Goal: Find specific page/section: Find specific page/section

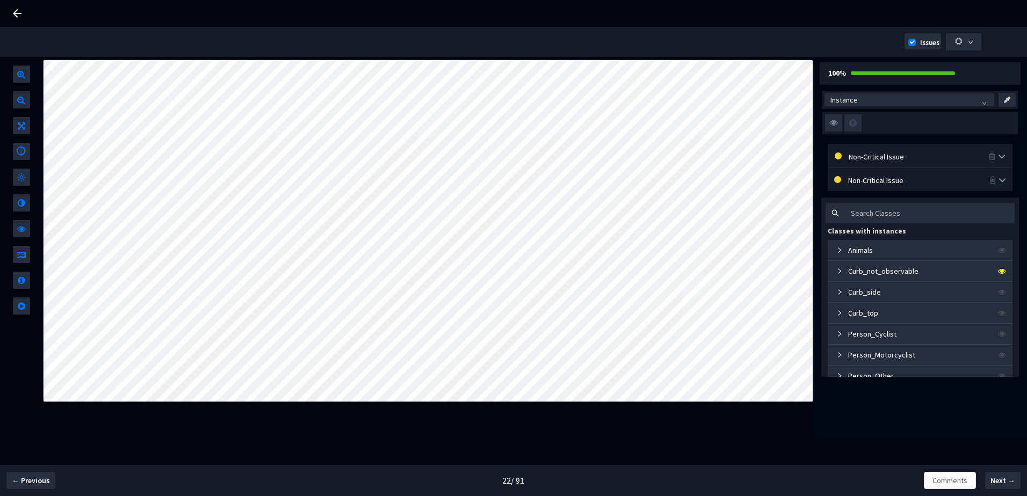
click at [892, 160] on div "Non-Critical Issue" at bounding box center [919, 156] width 140 height 12
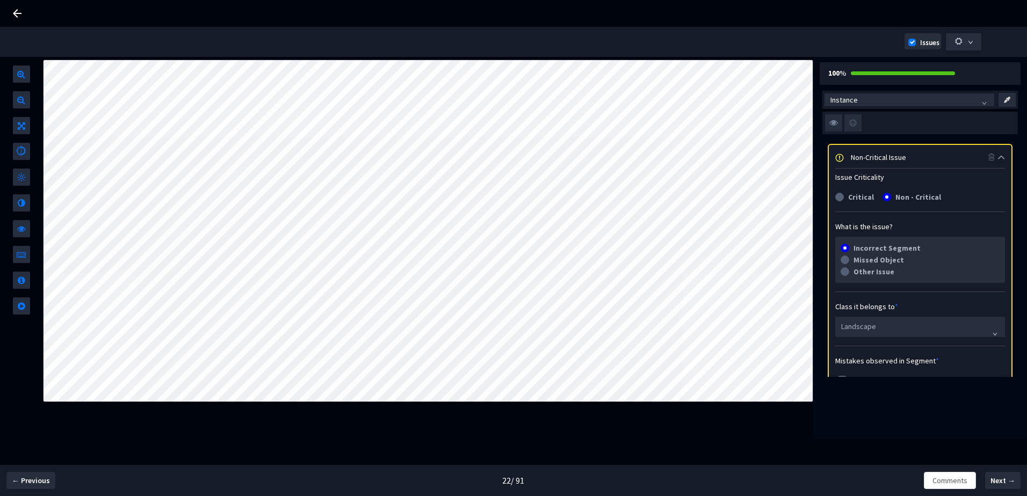
click at [892, 160] on div "Non-Critical Issue" at bounding box center [920, 157] width 138 height 12
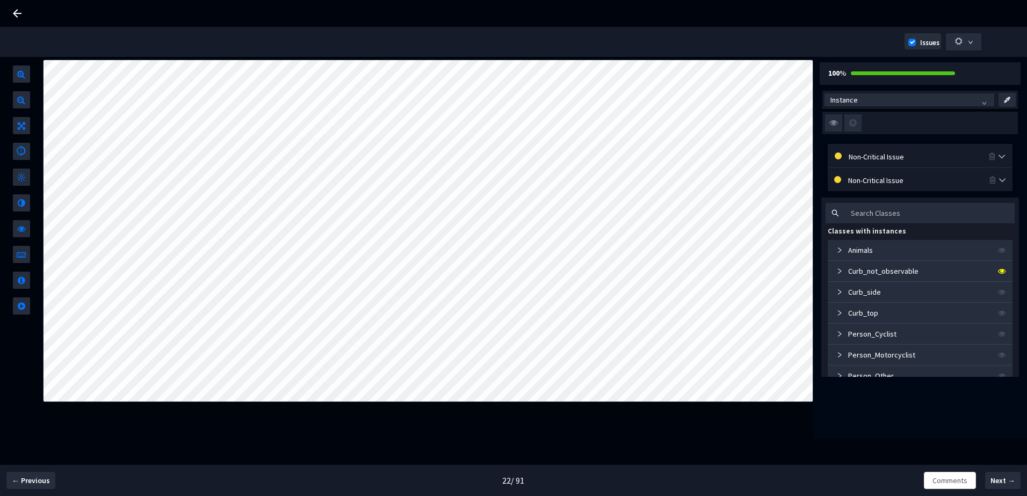
click at [889, 183] on div "Non-Critical Issue" at bounding box center [918, 180] width 141 height 12
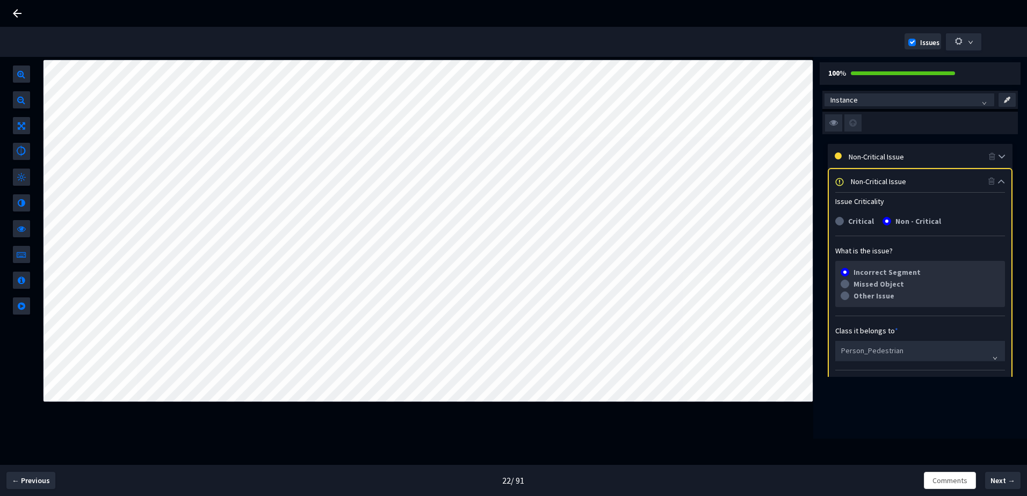
click at [881, 179] on div "Non-Critical Issue" at bounding box center [920, 181] width 138 height 12
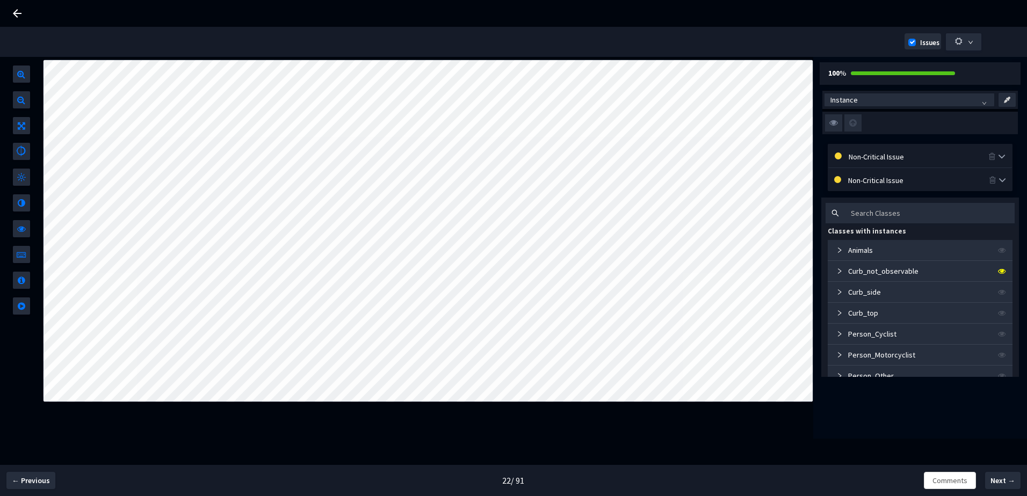
click at [882, 163] on div "Non-Critical Issue" at bounding box center [920, 156] width 184 height 23
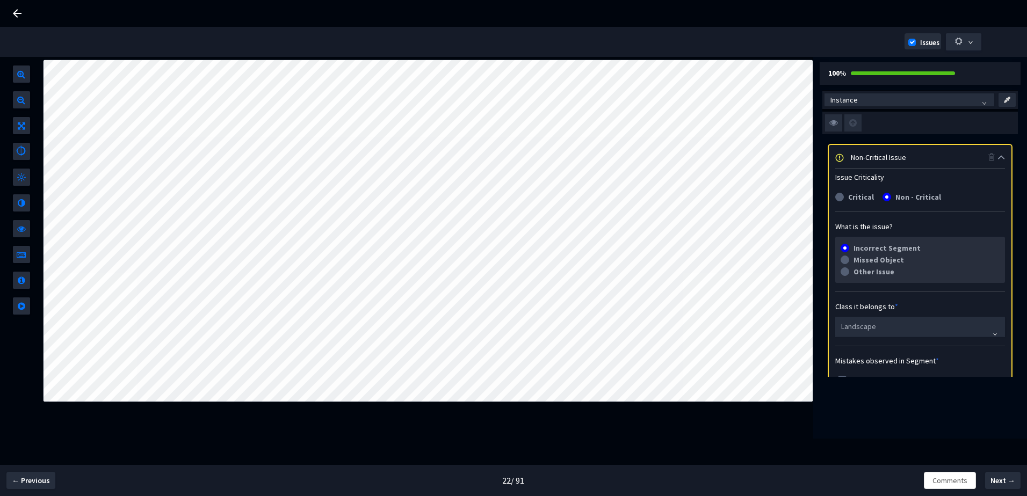
click at [886, 156] on div "Non-Critical Issue" at bounding box center [920, 157] width 138 height 12
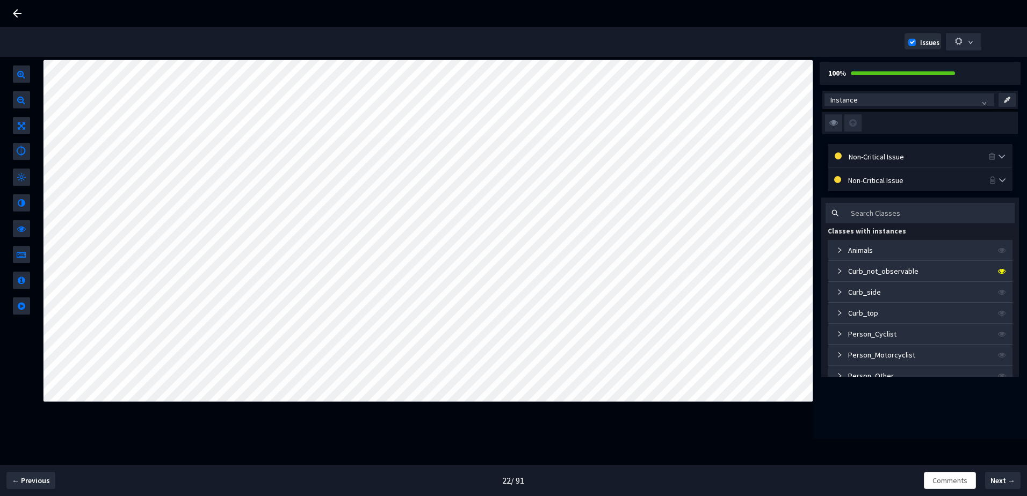
click at [883, 187] on div "Non-Critical Issue" at bounding box center [920, 179] width 185 height 23
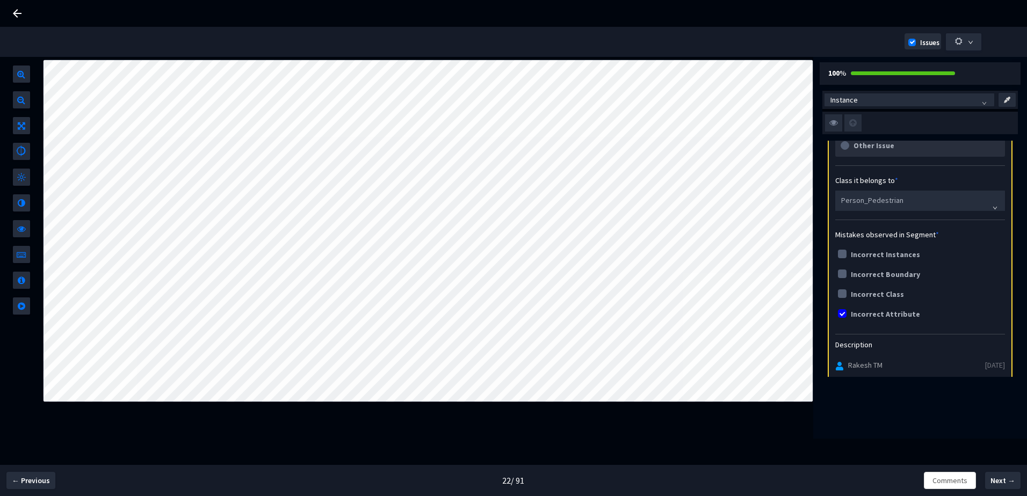
scroll to position [215, 0]
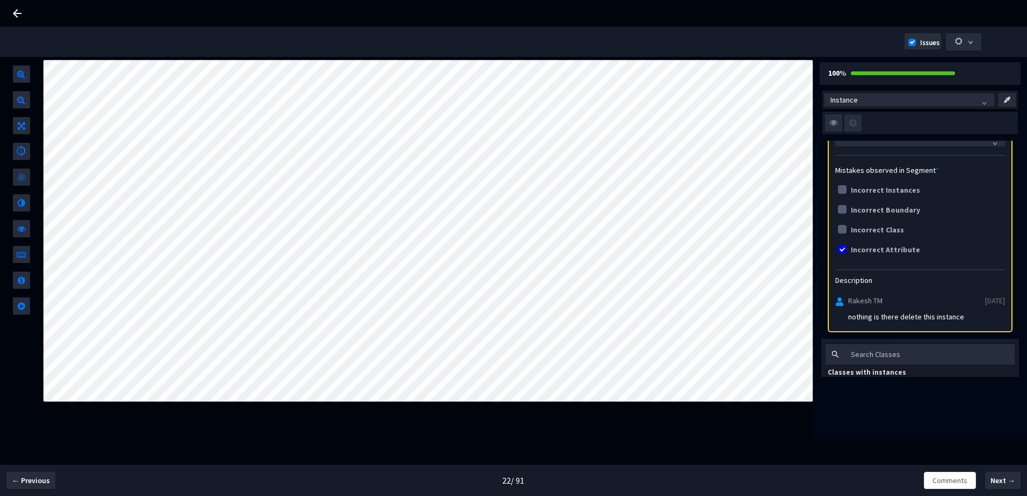
click at [834, 122] on img at bounding box center [833, 122] width 17 height 17
click at [0, 0] on input "checkbox" at bounding box center [0, 0] width 0 height 0
click at [839, 120] on img at bounding box center [833, 122] width 17 height 17
click at [0, 0] on input "checkbox" at bounding box center [0, 0] width 0 height 0
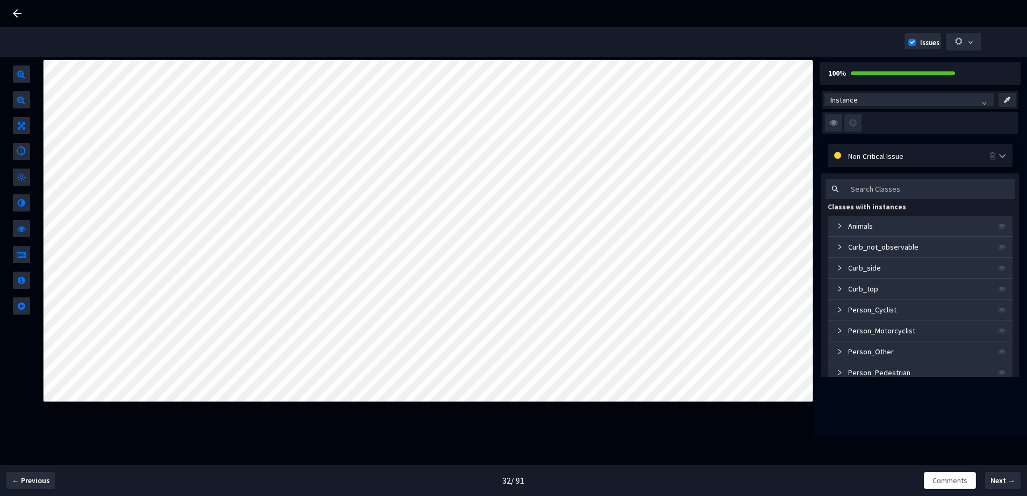
click at [863, 154] on div "Non-Critical Issue" at bounding box center [918, 156] width 141 height 12
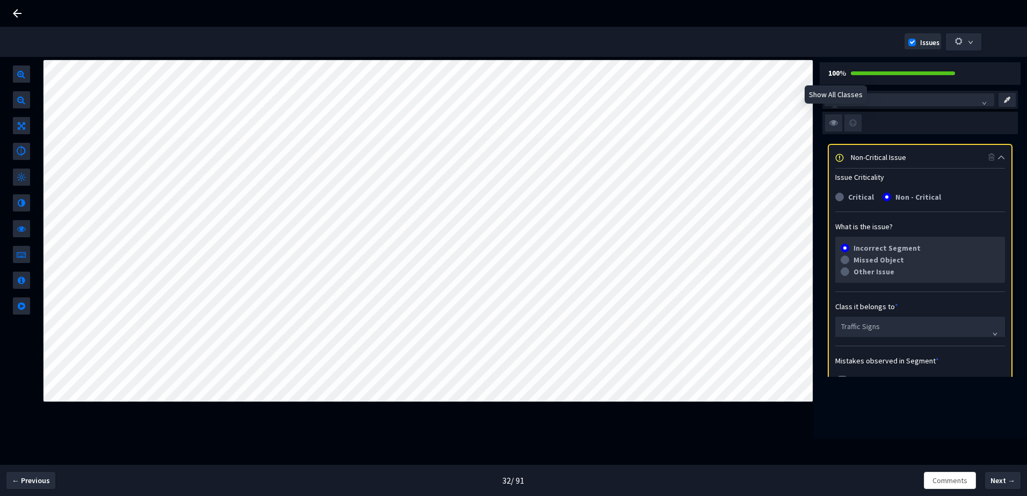
click at [827, 116] on img at bounding box center [833, 122] width 17 height 17
click at [0, 0] on input "checkbox" at bounding box center [0, 0] width 0 height 0
click at [827, 117] on img at bounding box center [833, 122] width 17 height 17
click at [0, 0] on input "checkbox" at bounding box center [0, 0] width 0 height 0
click at [835, 127] on img at bounding box center [833, 122] width 17 height 17
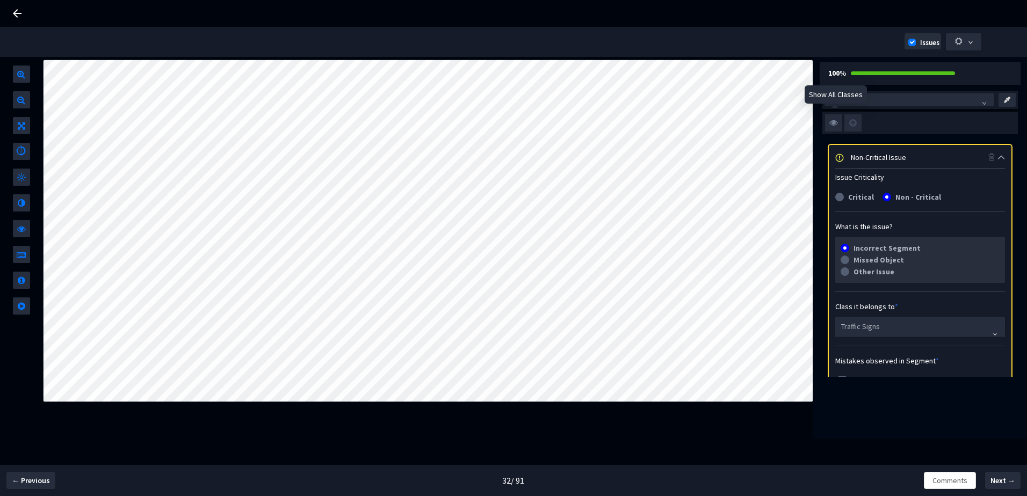
click at [0, 0] on input "checkbox" at bounding box center [0, 0] width 0 height 0
drag, startPoint x: 835, startPoint y: 127, endPoint x: 889, endPoint y: 117, distance: 54.2
click at [889, 117] on div at bounding box center [920, 123] width 196 height 23
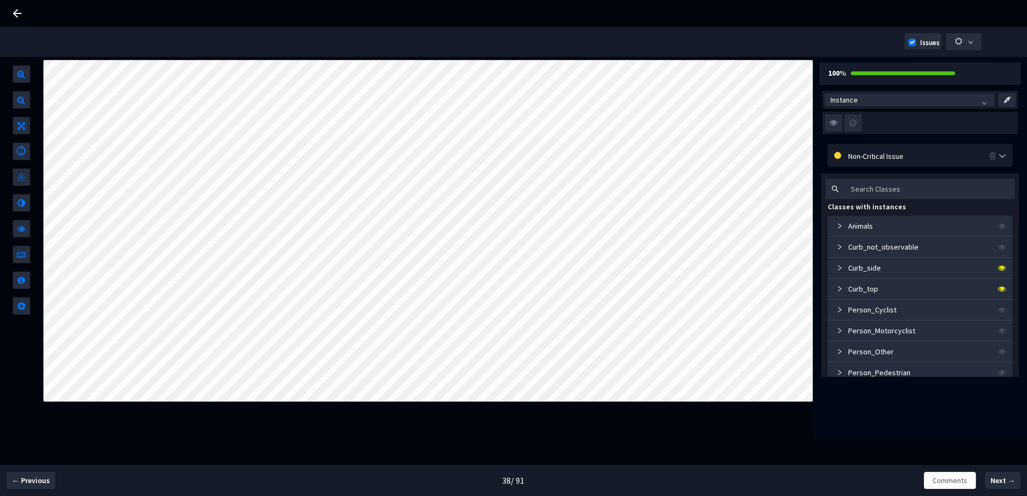
click at [914, 158] on div "Non-Critical Issue" at bounding box center [918, 156] width 141 height 12
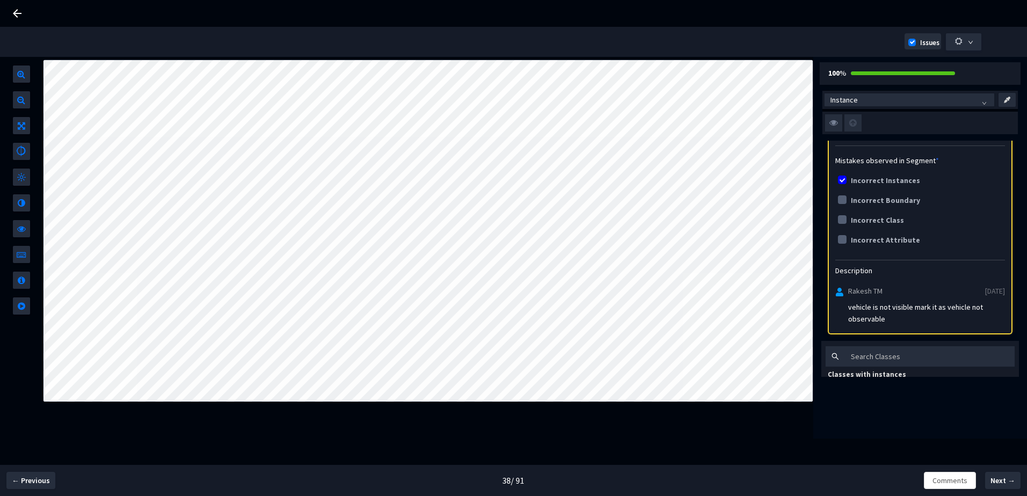
scroll to position [269, 0]
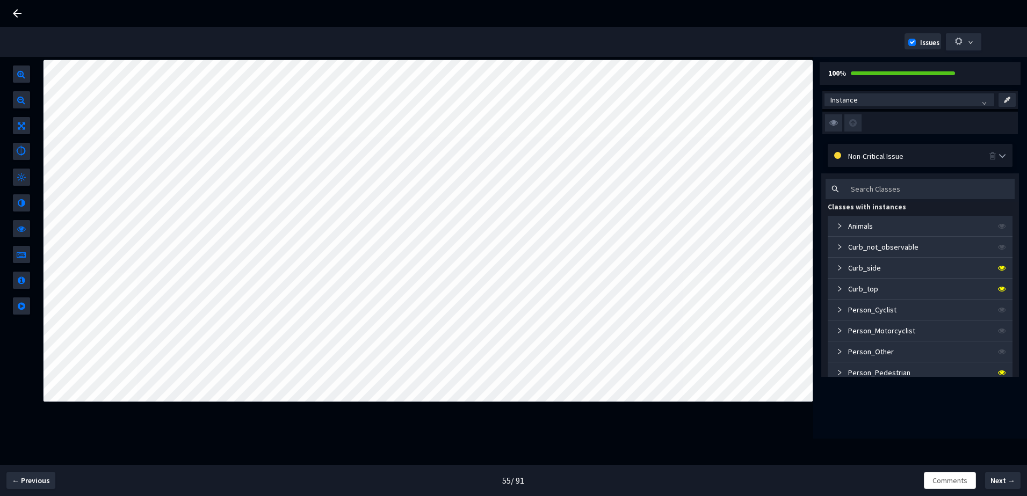
click at [880, 156] on div "Non-Critical Issue" at bounding box center [918, 156] width 141 height 12
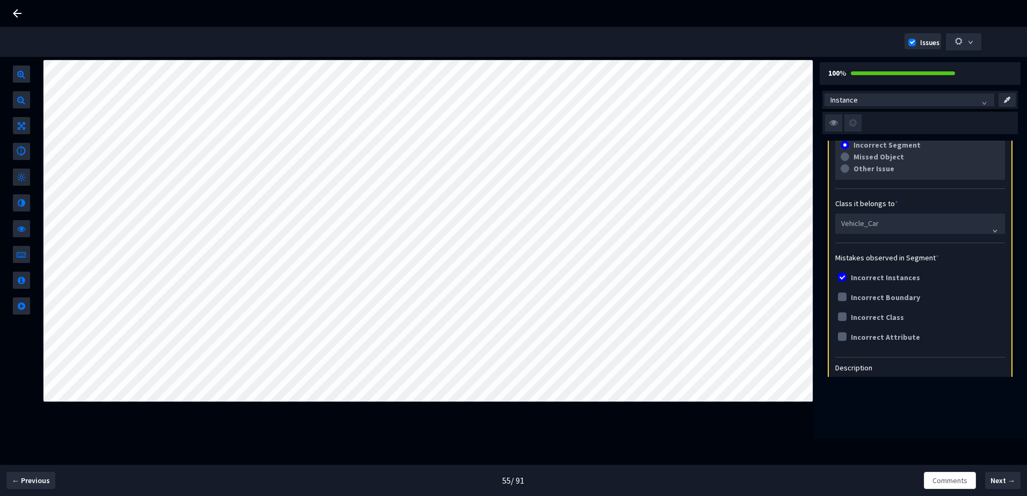
scroll to position [215, 0]
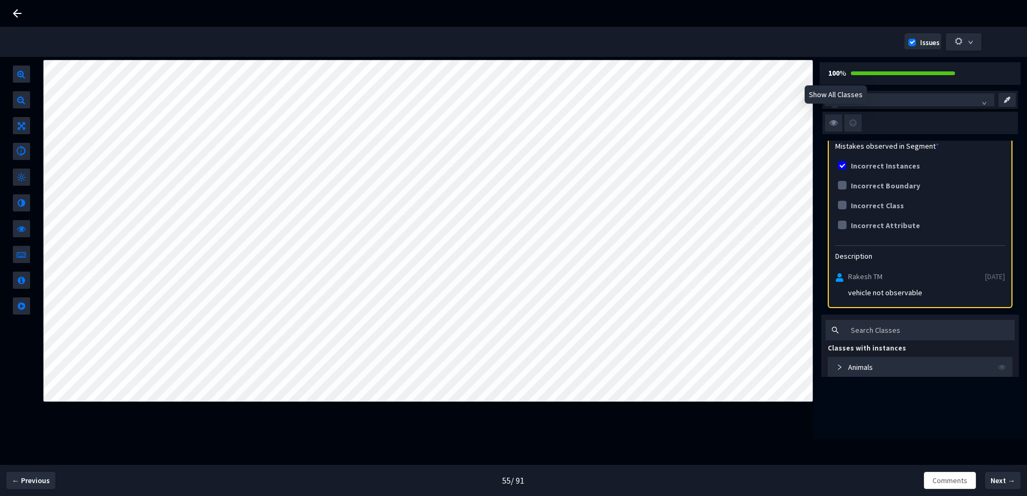
click at [833, 117] on img at bounding box center [833, 122] width 17 height 17
click at [0, 0] on input "checkbox" at bounding box center [0, 0] width 0 height 0
click at [833, 117] on img at bounding box center [833, 122] width 17 height 17
click at [0, 0] on input "checkbox" at bounding box center [0, 0] width 0 height 0
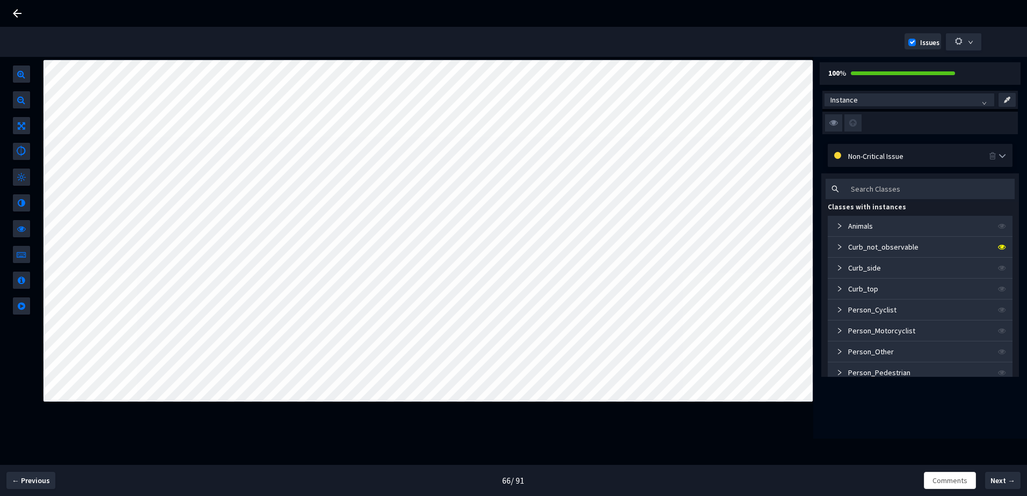
click at [878, 153] on div "Non-Critical Issue" at bounding box center [918, 156] width 141 height 12
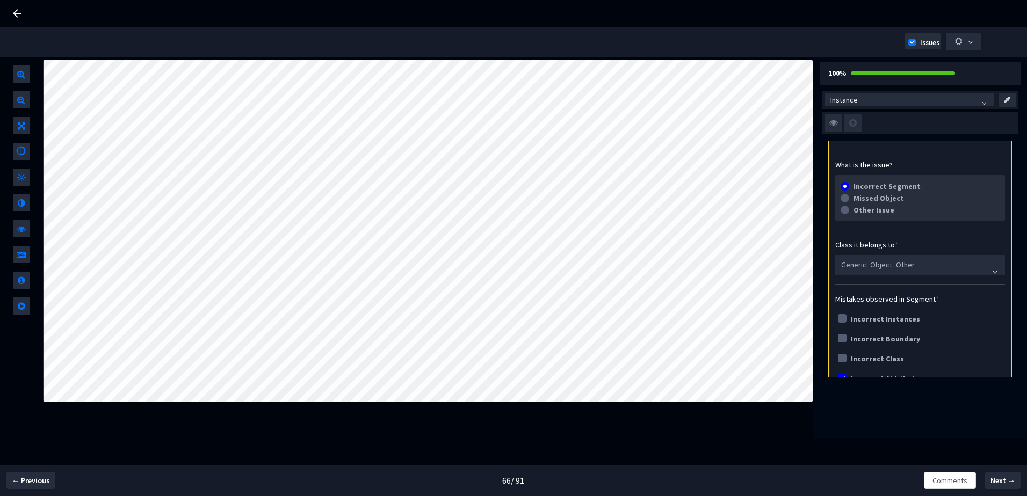
scroll to position [54, 0]
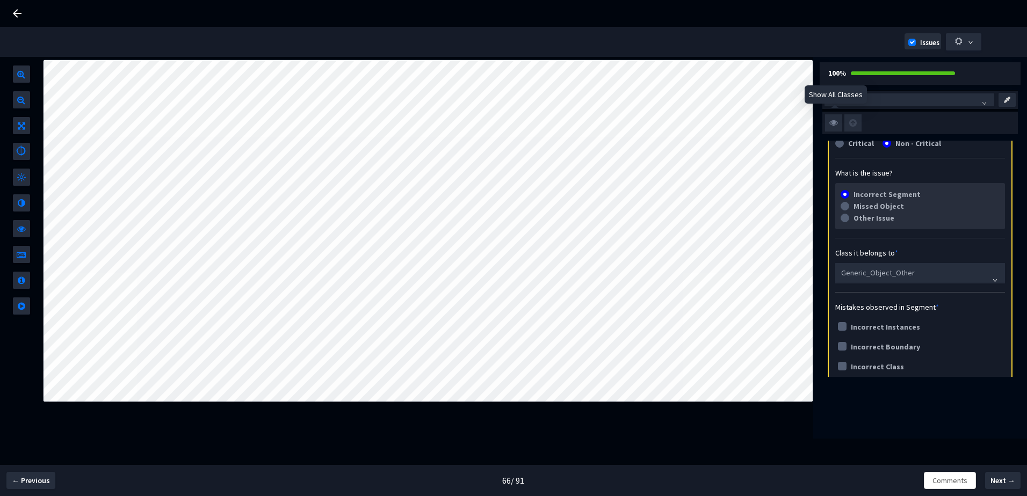
click at [831, 119] on img at bounding box center [833, 122] width 17 height 17
click at [0, 0] on input "checkbox" at bounding box center [0, 0] width 0 height 0
click at [832, 125] on img at bounding box center [833, 122] width 17 height 17
click at [0, 0] on input "checkbox" at bounding box center [0, 0] width 0 height 0
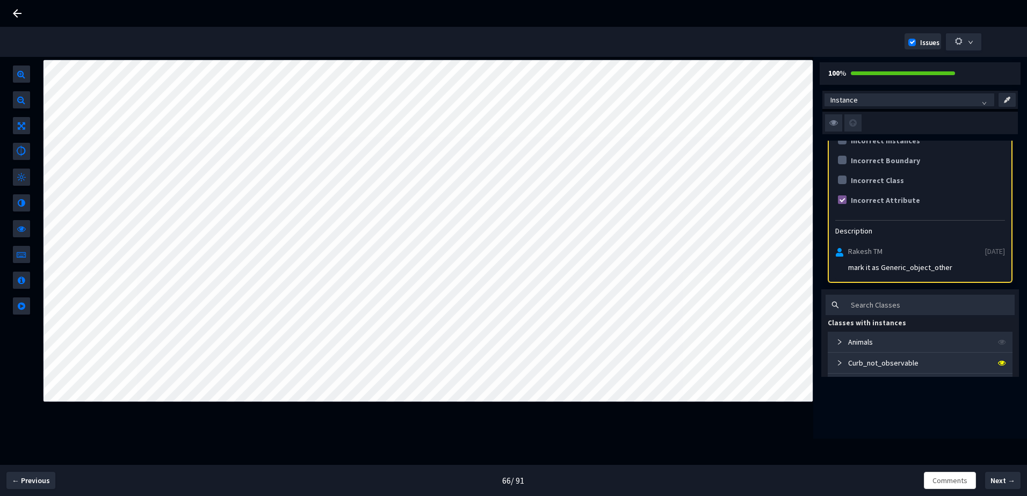
scroll to position [269, 0]
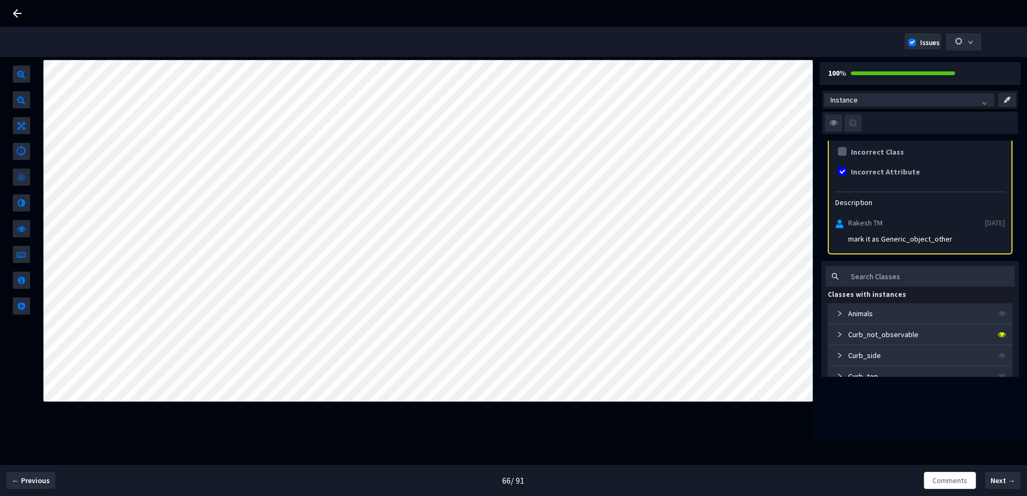
click at [800, 32] on div "Issues" at bounding box center [513, 33] width 1016 height 13
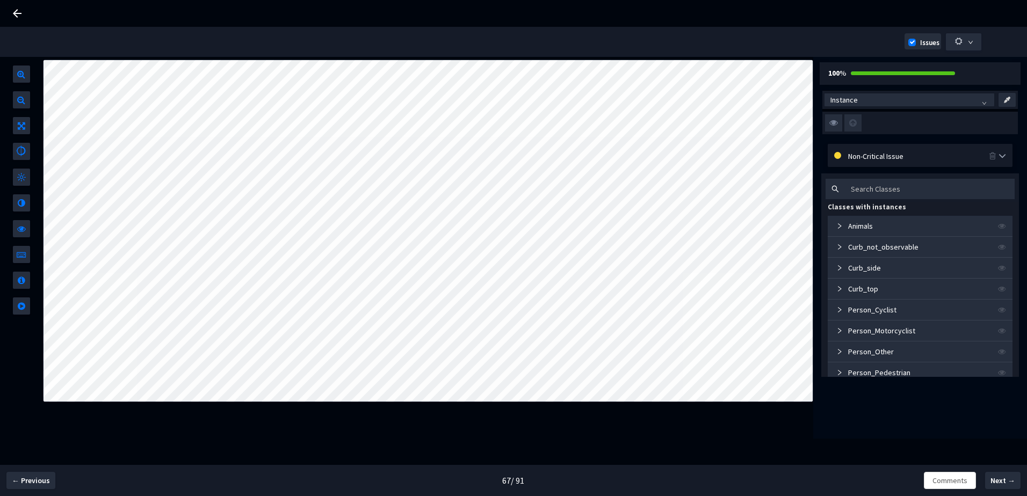
click at [868, 163] on div "Non-Critical Issue" at bounding box center [920, 155] width 185 height 23
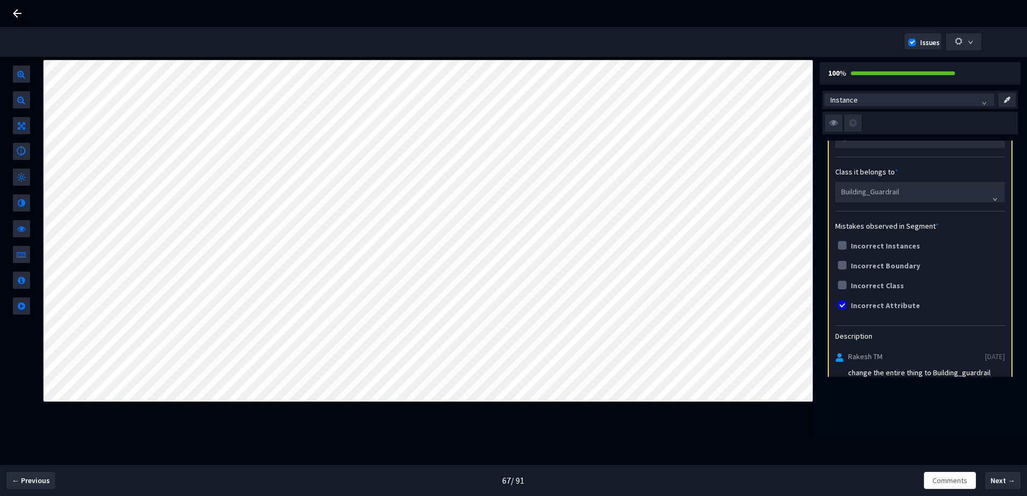
scroll to position [161, 0]
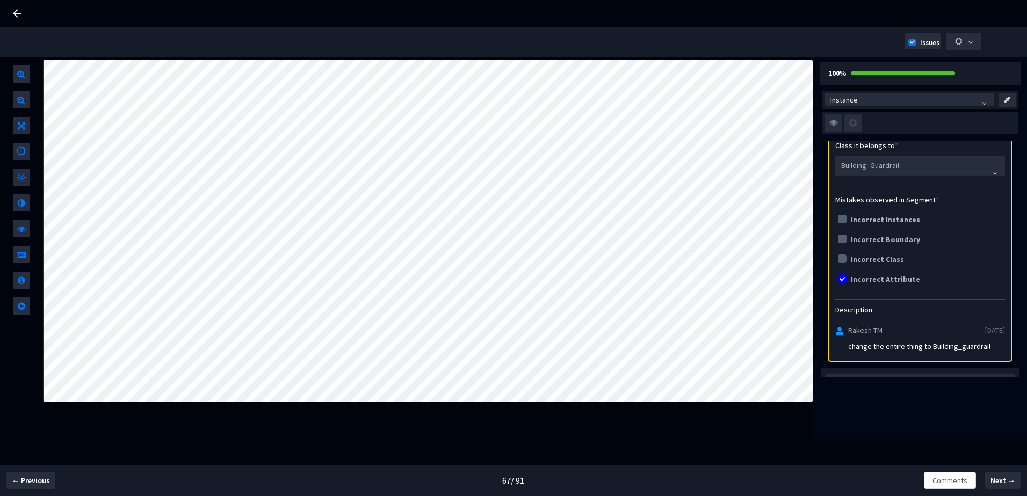
click at [831, 122] on img at bounding box center [833, 122] width 17 height 17
click at [0, 0] on input "checkbox" at bounding box center [0, 0] width 0 height 0
click at [831, 122] on img at bounding box center [833, 122] width 17 height 17
click at [0, 0] on input "checkbox" at bounding box center [0, 0] width 0 height 0
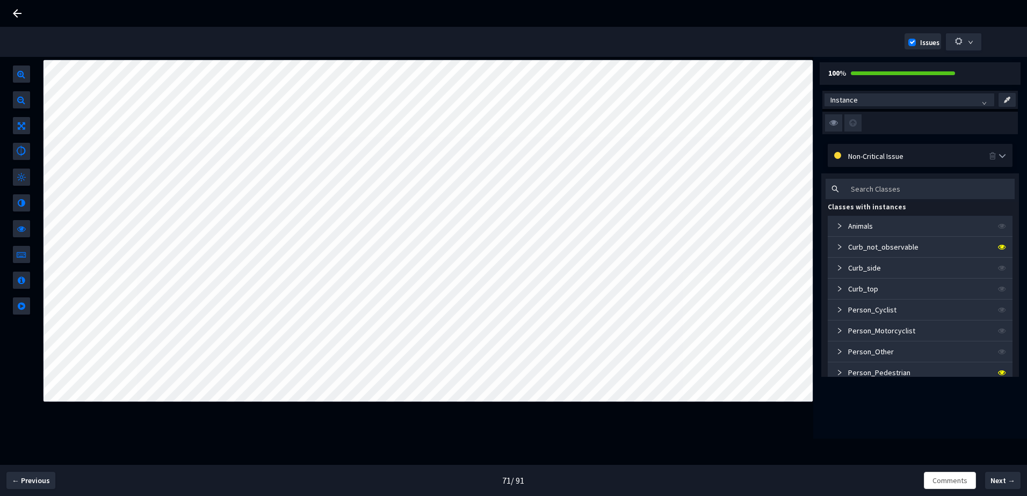
click at [844, 147] on div "Non-Critical Issue" at bounding box center [920, 155] width 185 height 23
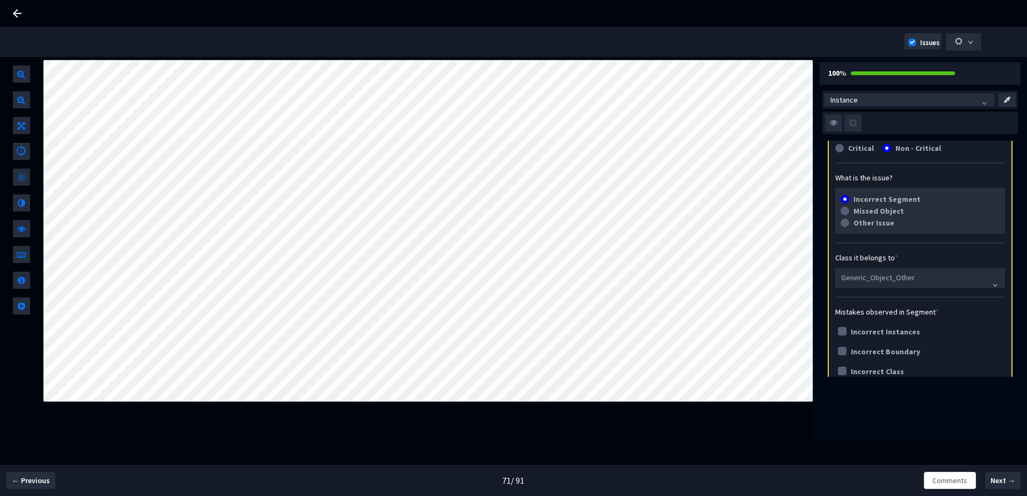
scroll to position [161, 0]
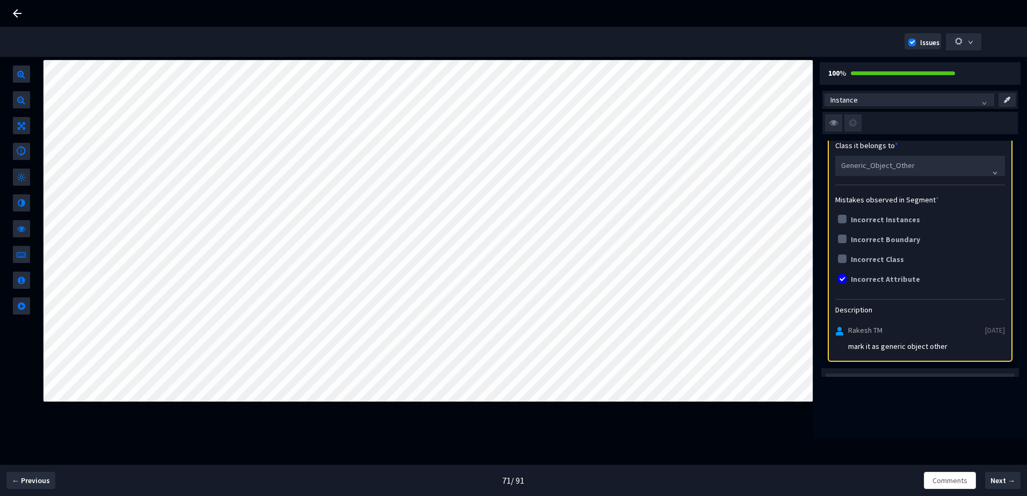
click at [831, 120] on img at bounding box center [833, 122] width 17 height 17
click at [0, 0] on input "checkbox" at bounding box center [0, 0] width 0 height 0
click at [831, 120] on img at bounding box center [833, 122] width 17 height 17
click at [0, 0] on input "checkbox" at bounding box center [0, 0] width 0 height 0
click at [831, 120] on img at bounding box center [833, 122] width 17 height 17
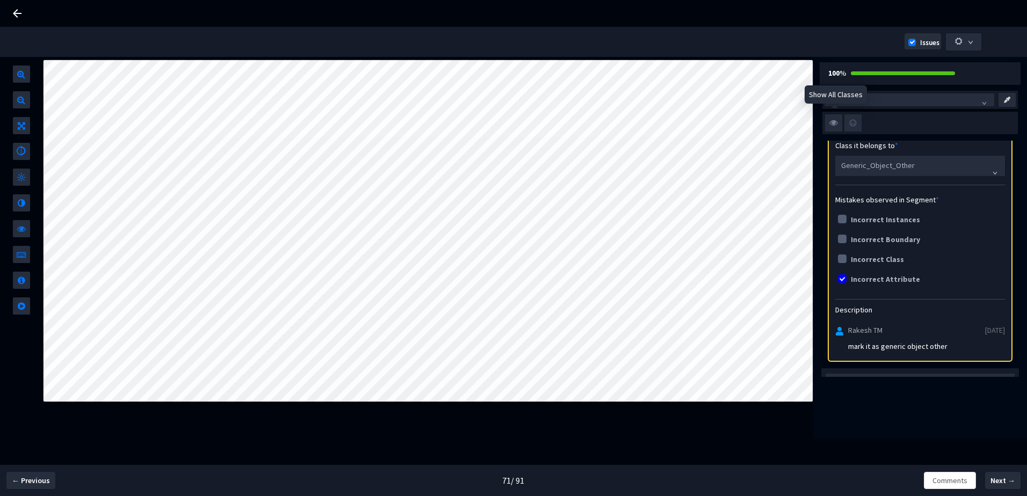
click at [0, 0] on input "checkbox" at bounding box center [0, 0] width 0 height 0
click at [831, 120] on img at bounding box center [833, 122] width 17 height 17
click at [0, 0] on input "checkbox" at bounding box center [0, 0] width 0 height 0
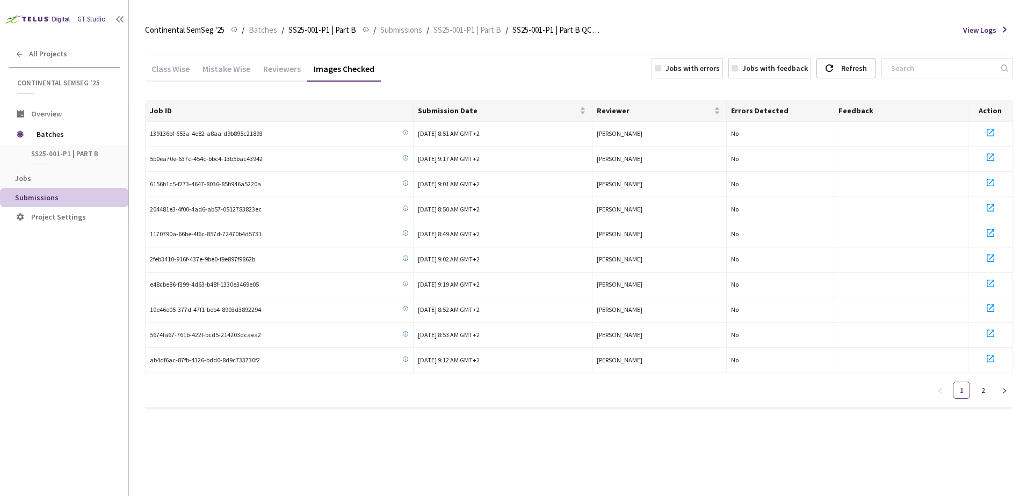
click at [141, 73] on main "Continental SemSeg '25 Continental SemSeg '25 / Batches / SS25-001-P1 | Part B …" at bounding box center [578, 248] width 898 height 496
click at [260, 34] on span "Batches" at bounding box center [263, 30] width 28 height 13
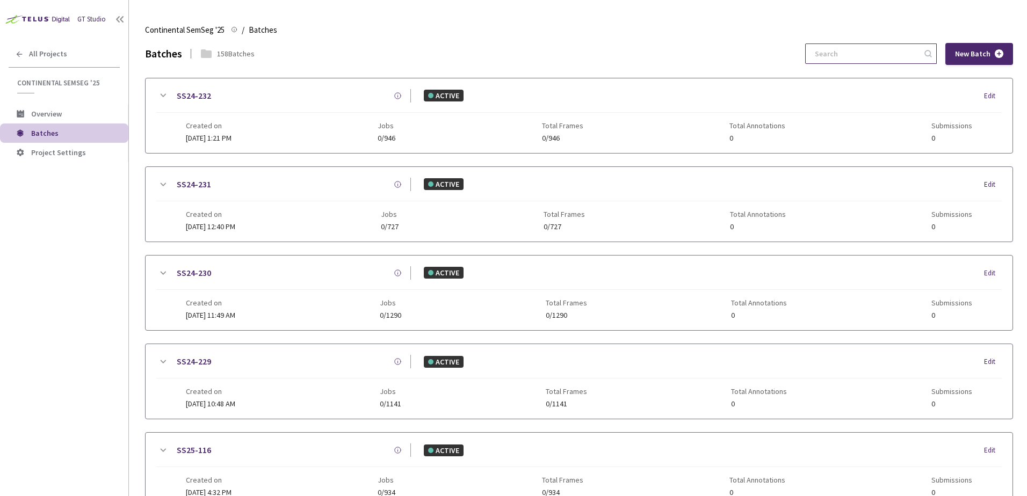
click at [860, 52] on input at bounding box center [866, 53] width 114 height 19
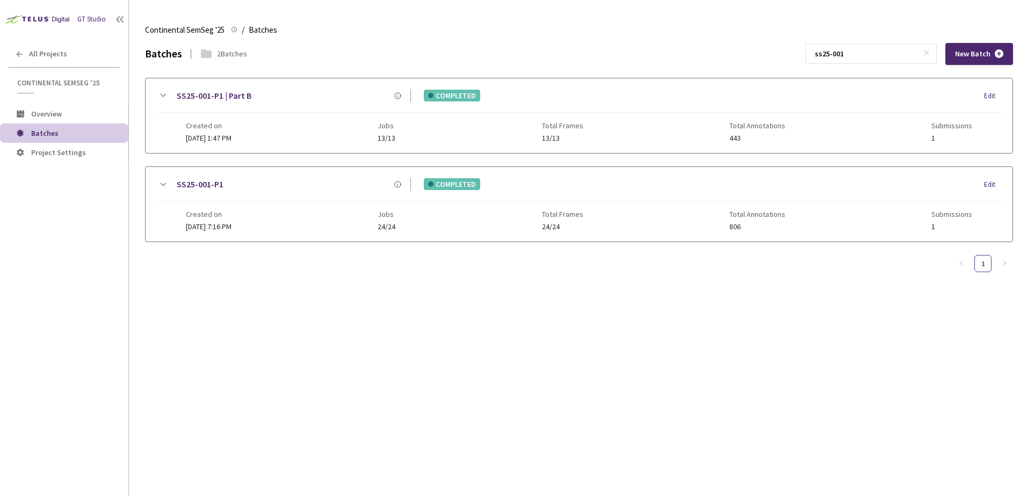
type input "ss25-001"
click at [155, 90] on div "SS25-001-P1 | Part B COMPLETED Edit Created on 30 May, 2025 at 1:47 PM Jobs 13/…" at bounding box center [579, 115] width 867 height 75
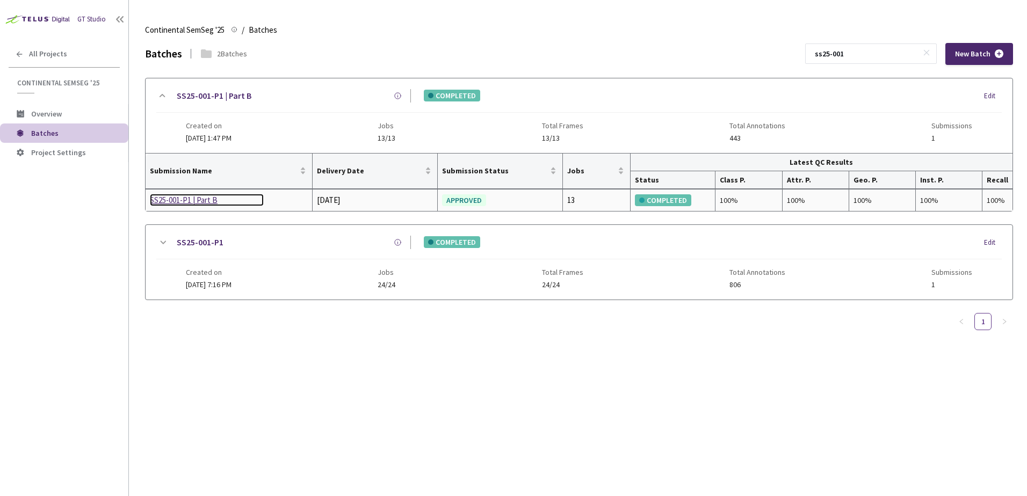
click at [176, 201] on div "SS25-001-P1 | Part B" at bounding box center [207, 200] width 114 height 13
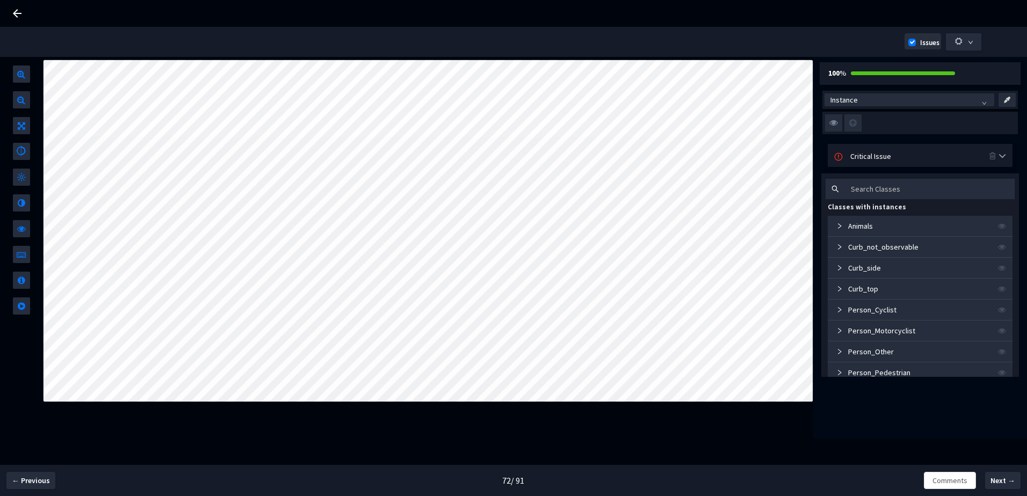
click at [871, 158] on div "Critical Issue" at bounding box center [919, 156] width 139 height 12
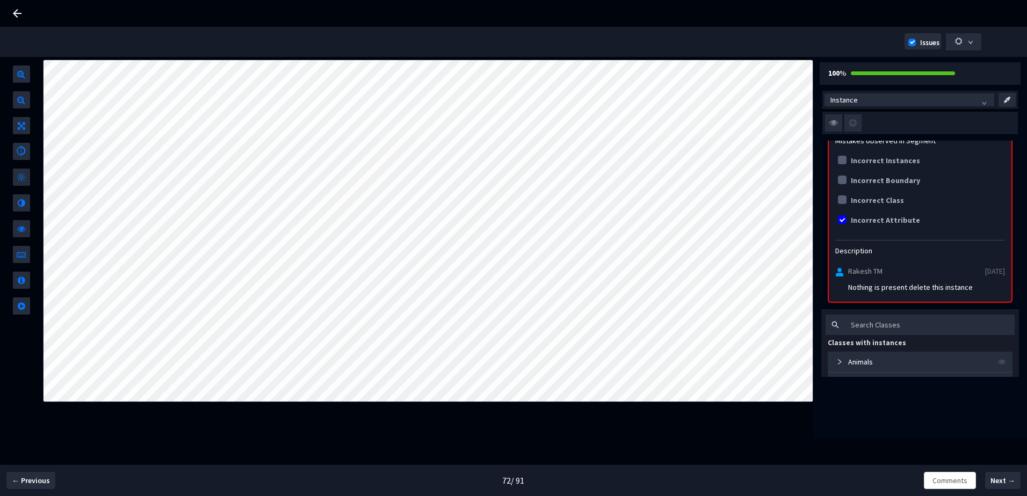
scroll to position [215, 0]
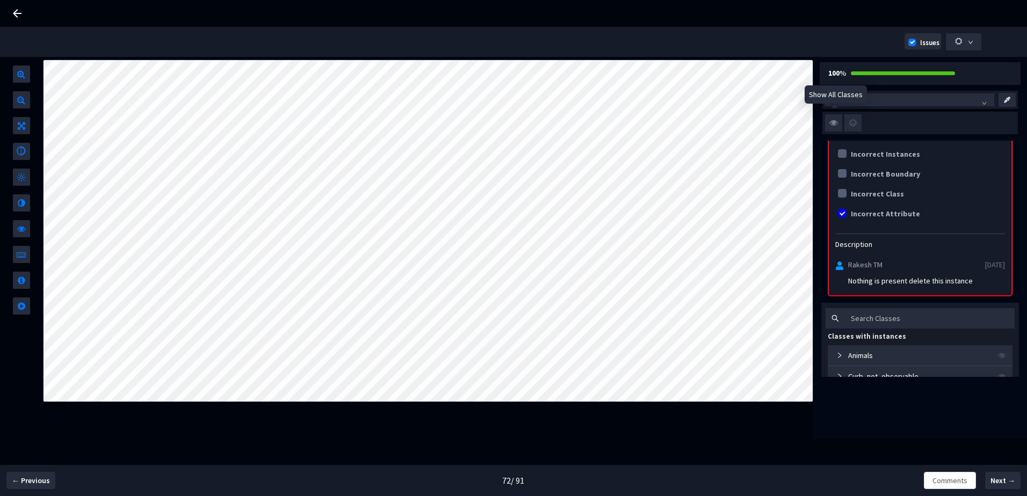
click at [833, 121] on img at bounding box center [833, 122] width 17 height 17
click at [0, 0] on input "checkbox" at bounding box center [0, 0] width 0 height 0
click at [833, 121] on img at bounding box center [833, 122] width 17 height 17
click at [0, 0] on input "checkbox" at bounding box center [0, 0] width 0 height 0
